Goal: Transaction & Acquisition: Download file/media

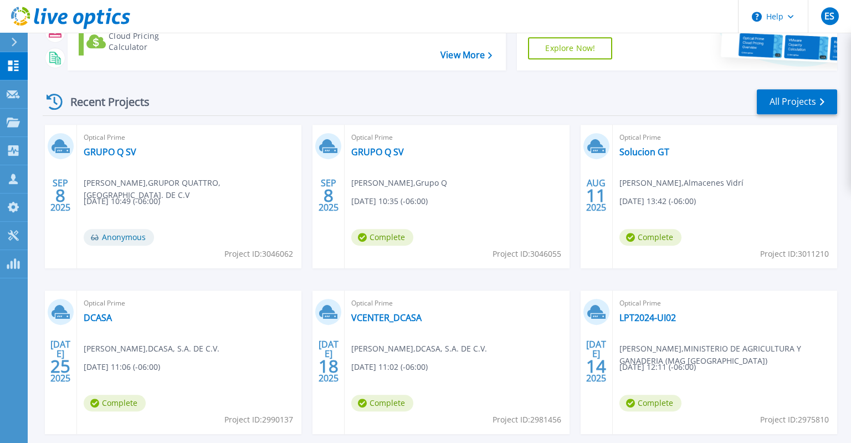
scroll to position [117, 0]
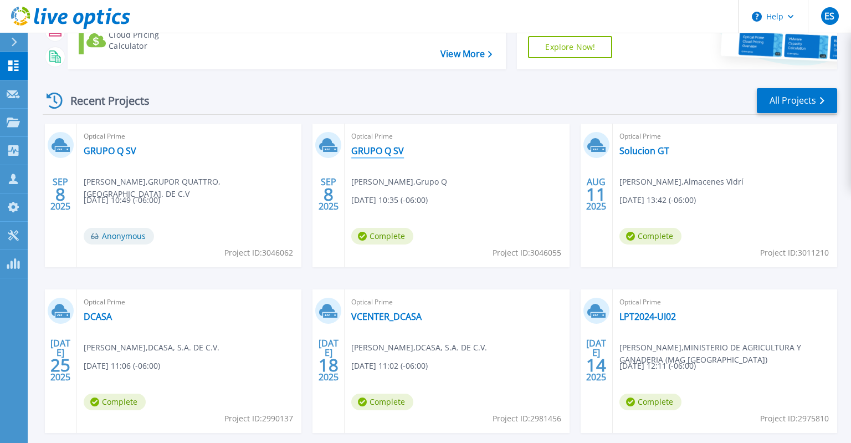
click at [378, 150] on link "GRUPO Q SV" at bounding box center [377, 150] width 53 height 11
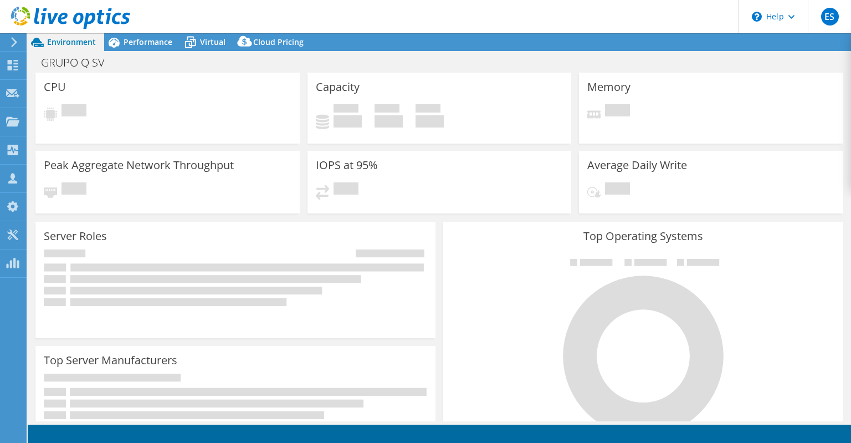
select select "USD"
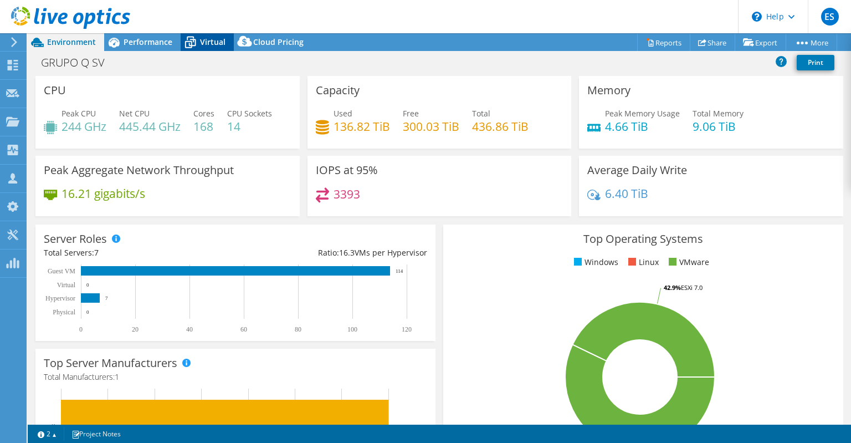
click at [205, 41] on span "Virtual" at bounding box center [212, 42] width 25 height 11
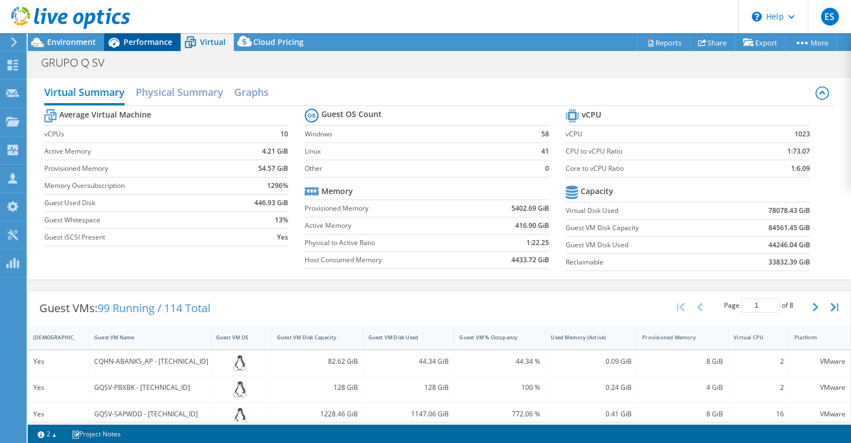
click at [145, 37] on span "Performance" at bounding box center [148, 42] width 49 height 11
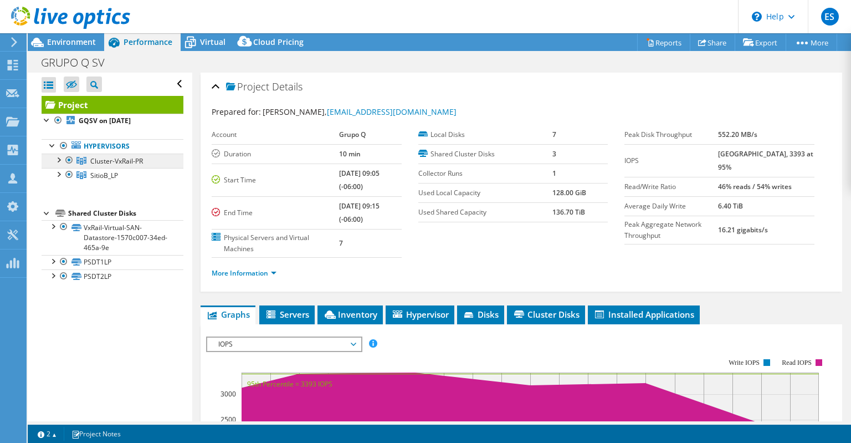
click at [145, 161] on link "Cluster-VxRail-PR" at bounding box center [113, 160] width 142 height 14
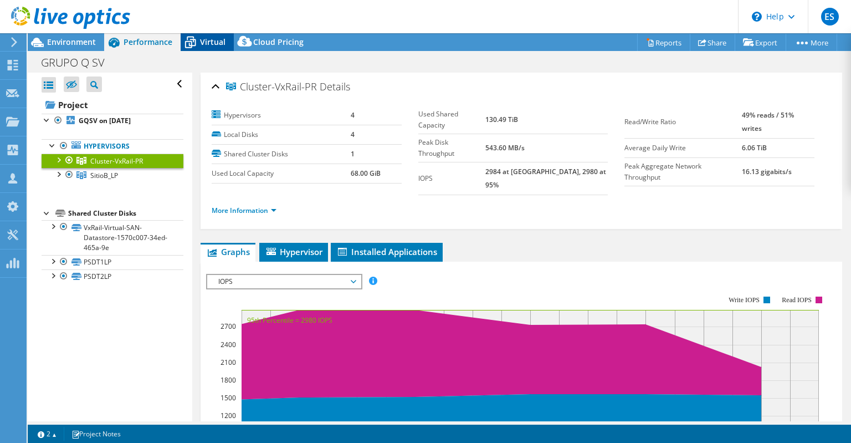
click at [204, 39] on span "Virtual" at bounding box center [212, 42] width 25 height 11
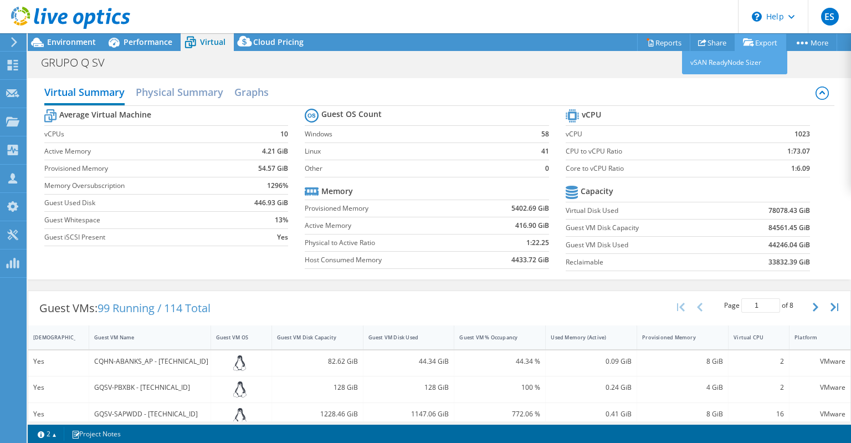
click at [761, 46] on link "Export" at bounding box center [760, 42] width 52 height 17
click at [752, 45] on link "Export" at bounding box center [760, 42] width 52 height 17
click at [660, 47] on link "Reports" at bounding box center [663, 42] width 53 height 17
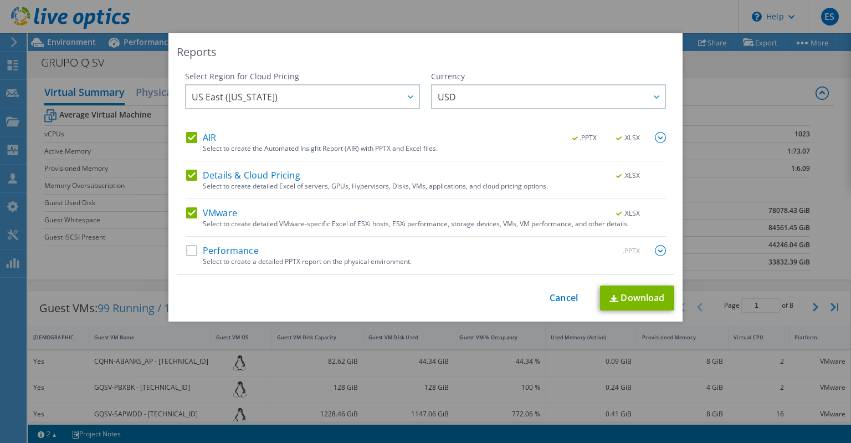
click at [190, 174] on label "Details & Cloud Pricing" at bounding box center [243, 174] width 114 height 11
click at [0, 0] on input "Details & Cloud Pricing" at bounding box center [0, 0] width 0 height 0
click at [191, 249] on label "Performance" at bounding box center [222, 250] width 73 height 11
click at [646, 294] on link "Download" at bounding box center [637, 297] width 74 height 25
click at [575, 290] on div "This process may take a while, please wait... Cancel Download" at bounding box center [425, 297] width 497 height 25
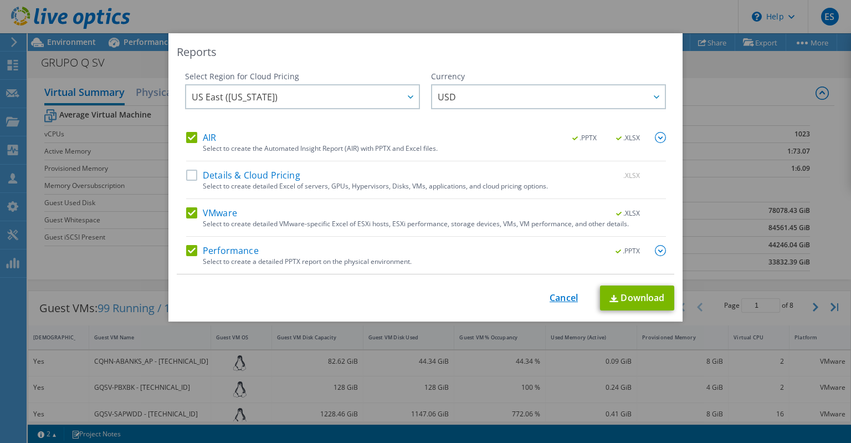
click at [567, 297] on link "Cancel" at bounding box center [563, 297] width 28 height 11
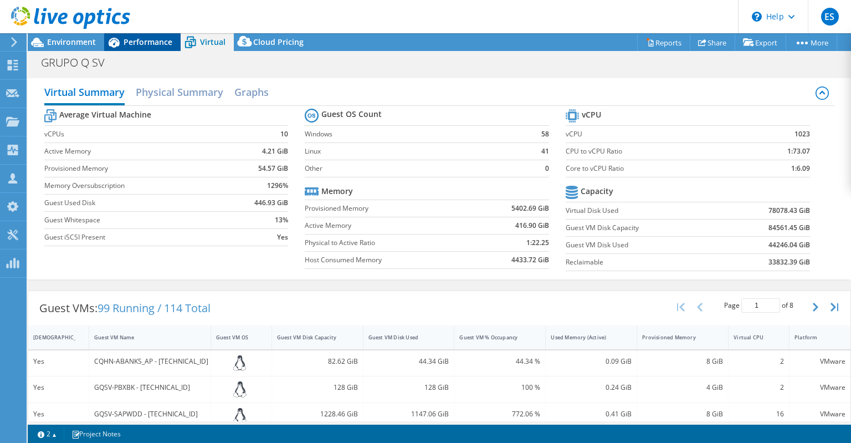
click at [142, 42] on span "Performance" at bounding box center [148, 42] width 49 height 11
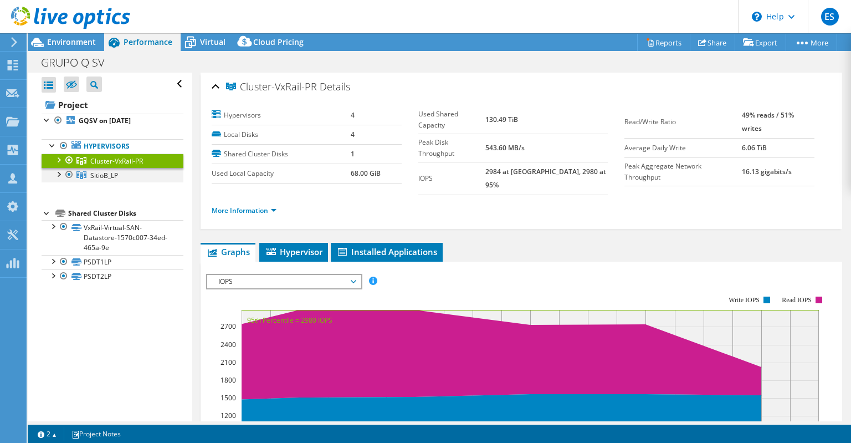
click at [70, 174] on div at bounding box center [69, 174] width 11 height 13
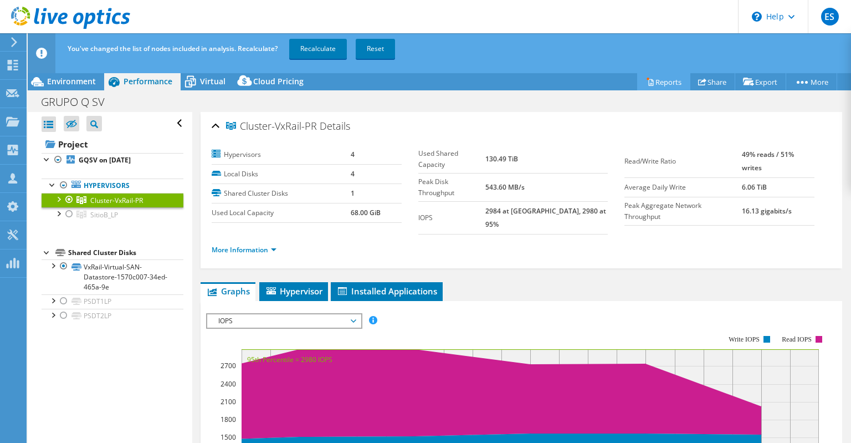
click at [664, 82] on link "Reports" at bounding box center [663, 81] width 53 height 17
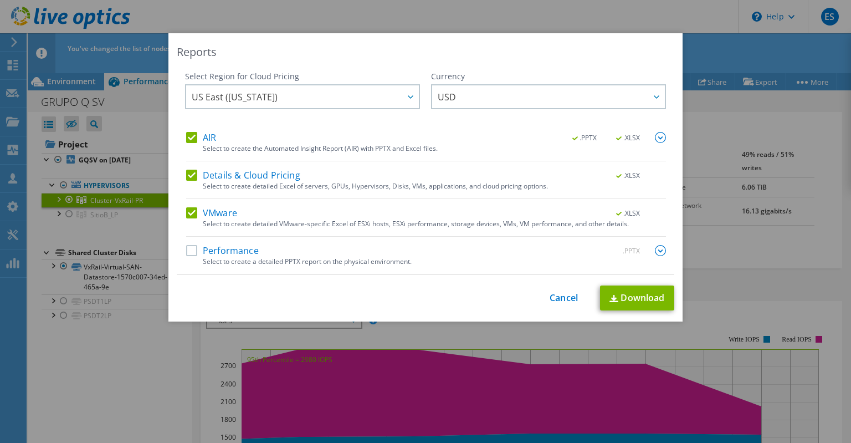
click at [191, 258] on div "Performance .PPTX Select to create a detailed PPTX report on the physical envir…" at bounding box center [426, 259] width 480 height 29
click at [191, 252] on label "Performance" at bounding box center [222, 250] width 73 height 11
click at [0, 0] on input "Performance" at bounding box center [0, 0] width 0 height 0
click at [191, 173] on label "Details & Cloud Pricing" at bounding box center [243, 174] width 114 height 11
click at [0, 0] on input "Details & Cloud Pricing" at bounding box center [0, 0] width 0 height 0
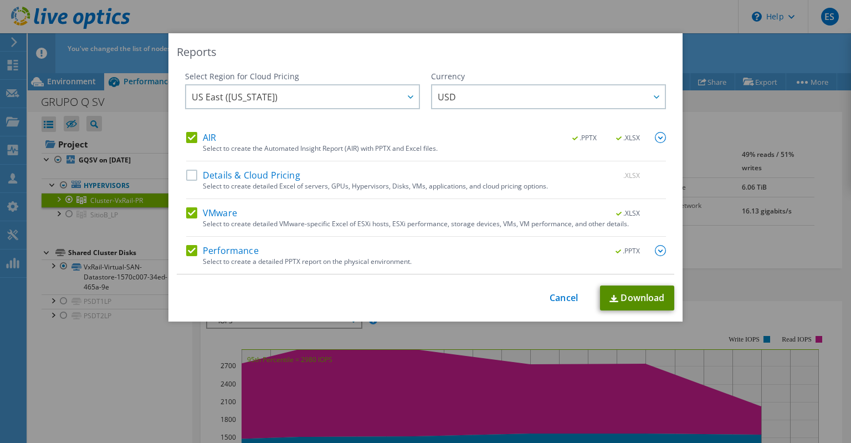
click at [637, 296] on link "Download" at bounding box center [637, 297] width 74 height 25
